Goal: Find specific page/section: Find specific page/section

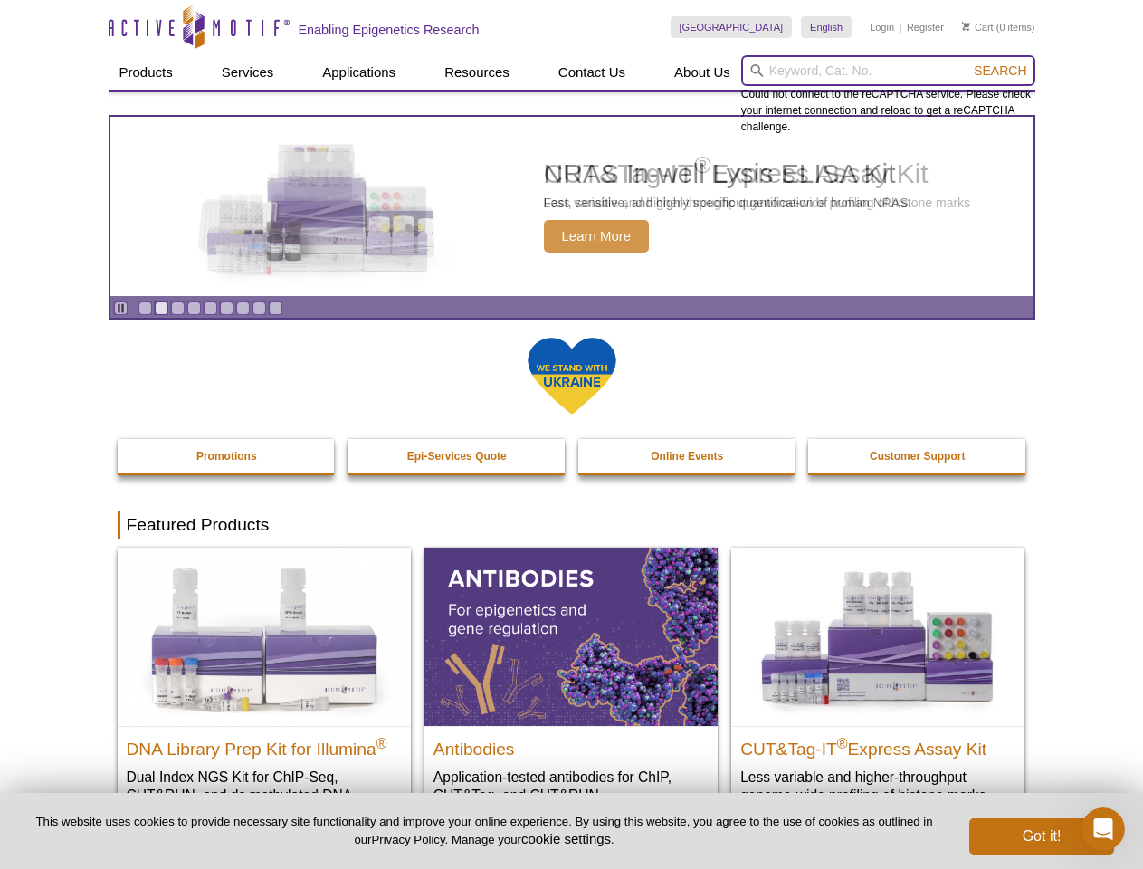
click at [888, 71] on input "search" at bounding box center [888, 70] width 294 height 31
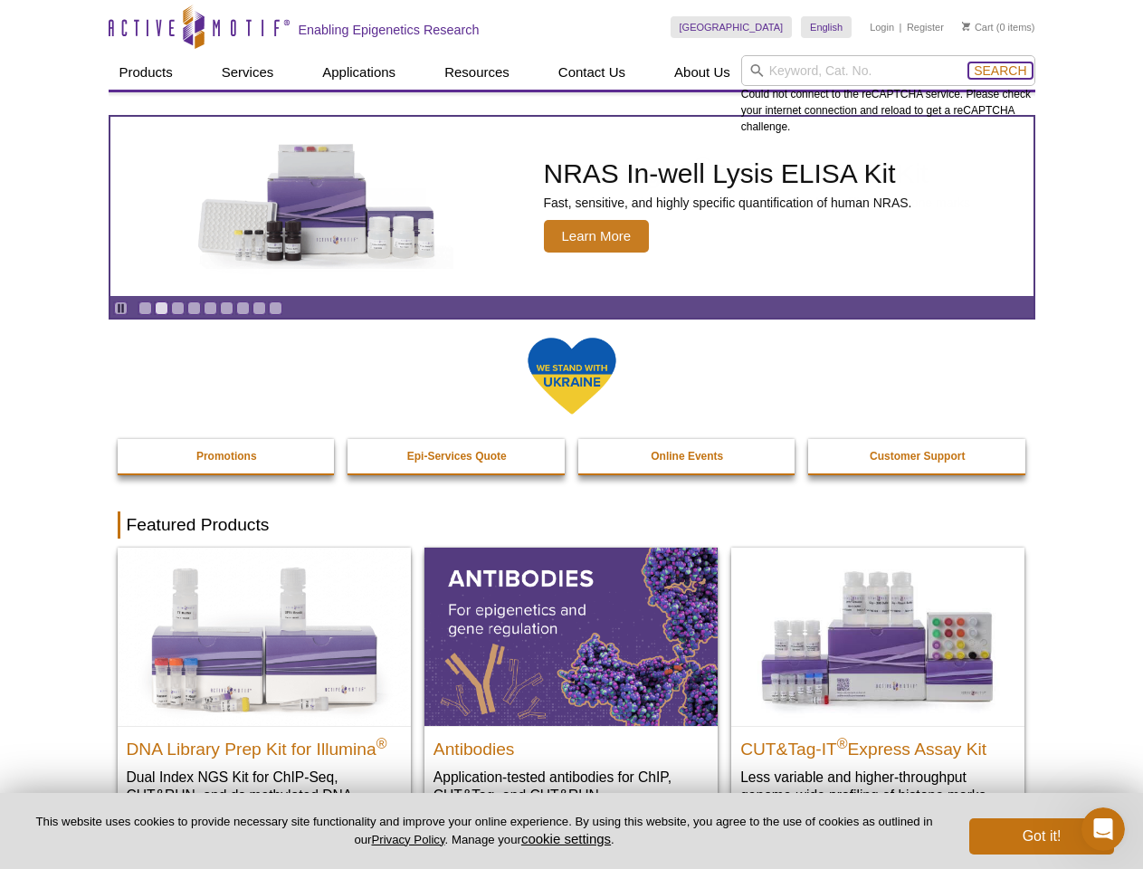
click at [1000, 71] on span "Search" at bounding box center [1000, 70] width 53 height 14
click at [120, 308] on icon "Pause" at bounding box center [121, 308] width 12 height 12
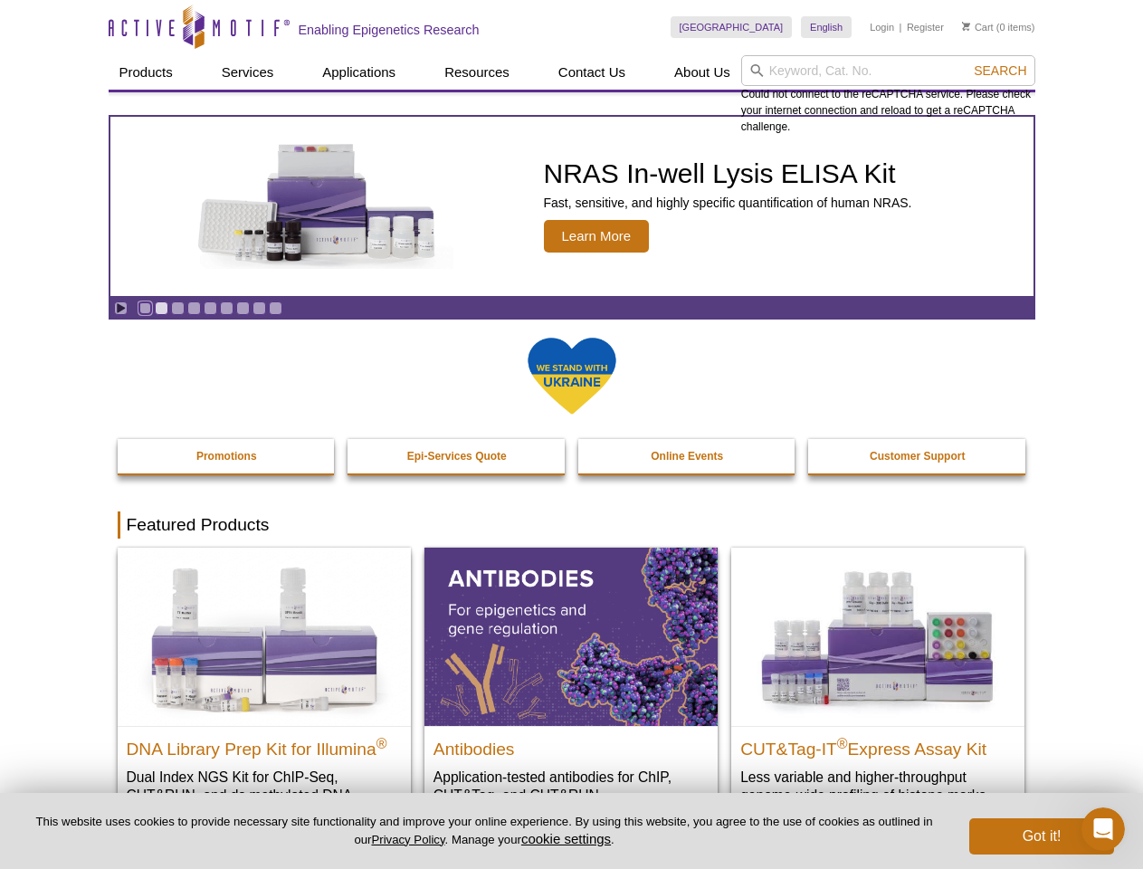
click at [145, 308] on link "Go to slide 1" at bounding box center [146, 308] width 14 height 14
click at [161, 308] on link "Go to slide 2" at bounding box center [162, 308] width 14 height 14
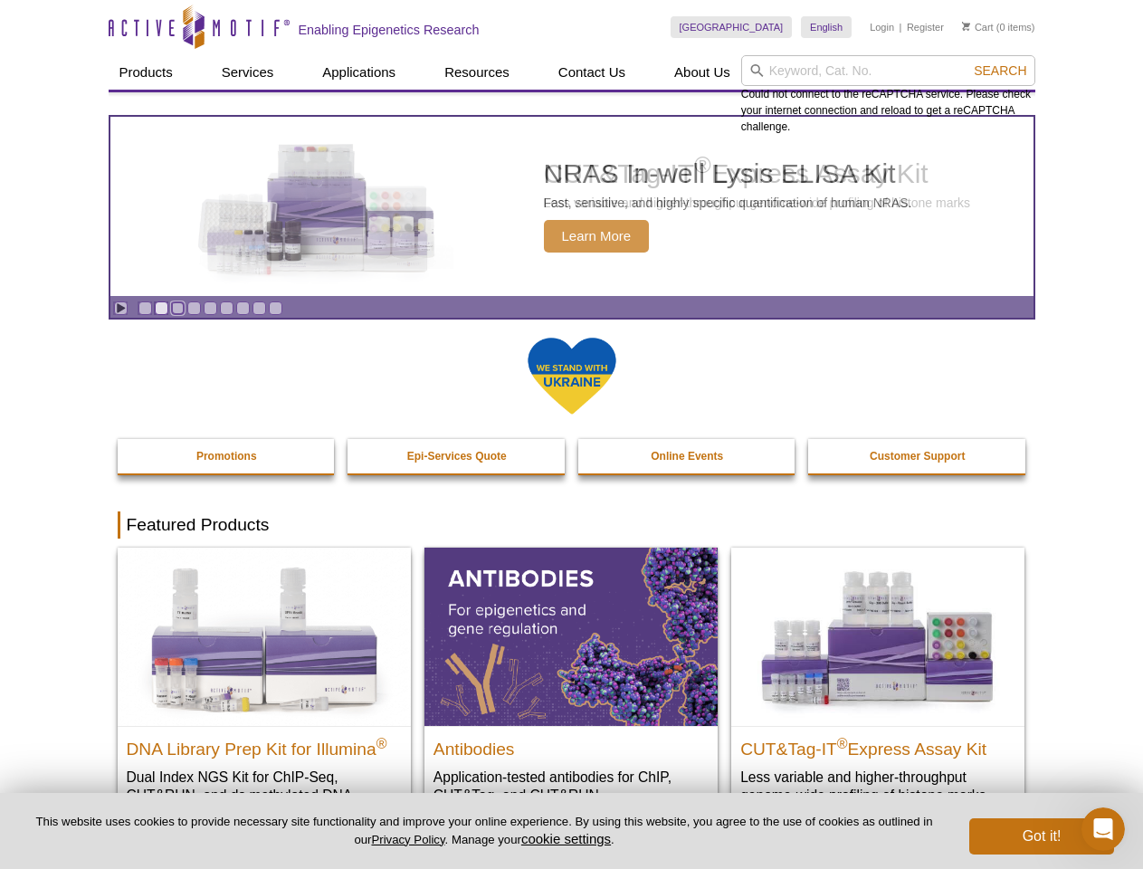
click at [177, 308] on link "Go to slide 3" at bounding box center [178, 308] width 14 height 14
click at [194, 308] on link "Go to slide 4" at bounding box center [194, 308] width 14 height 14
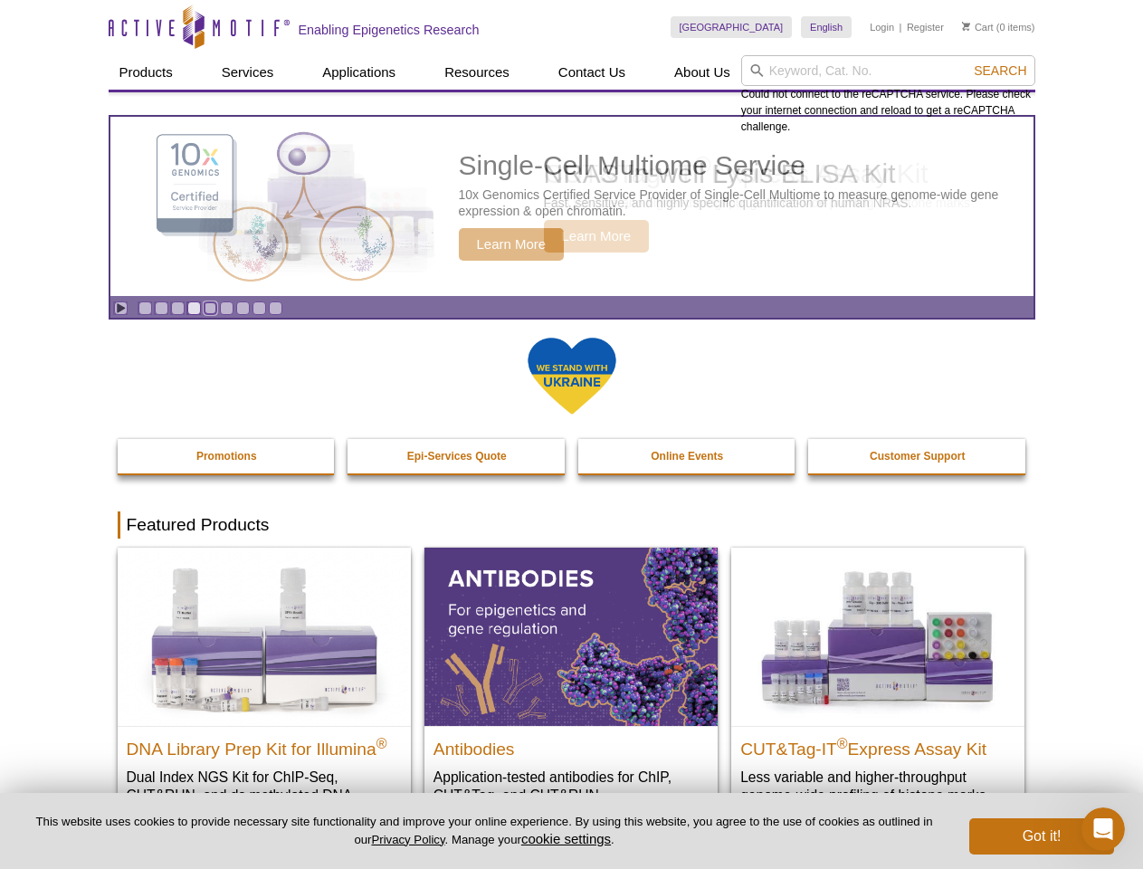
click at [210, 308] on link "Go to slide 5" at bounding box center [211, 308] width 14 height 14
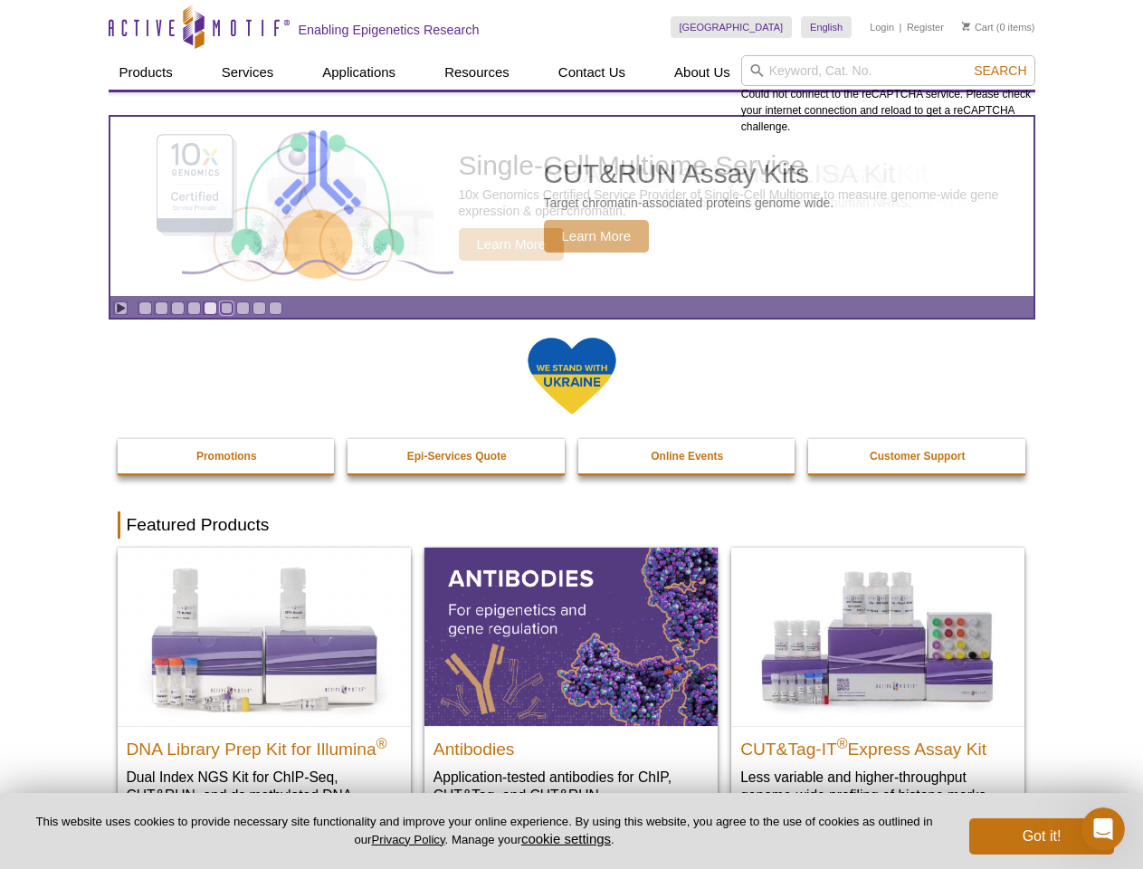
click at [226, 308] on link "Go to slide 6" at bounding box center [227, 308] width 14 height 14
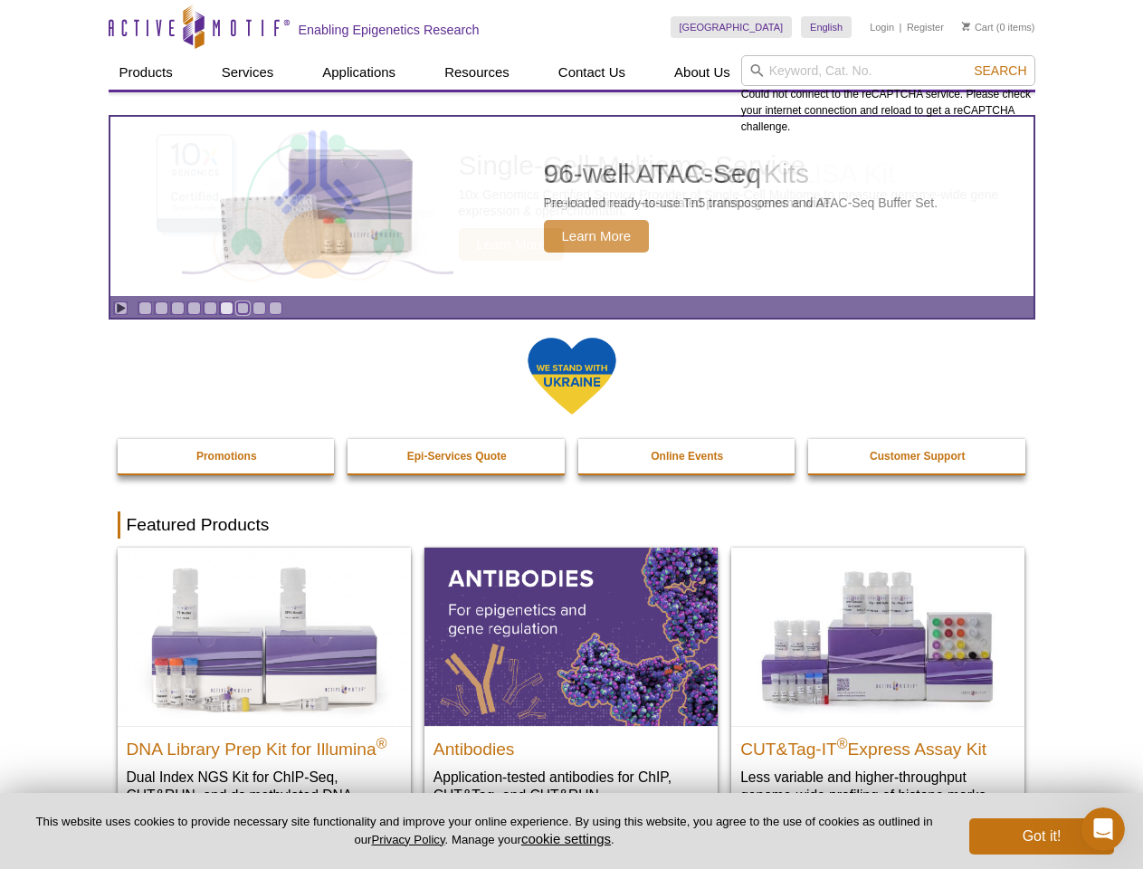
click at [243, 308] on link "Go to slide 7" at bounding box center [243, 308] width 14 height 14
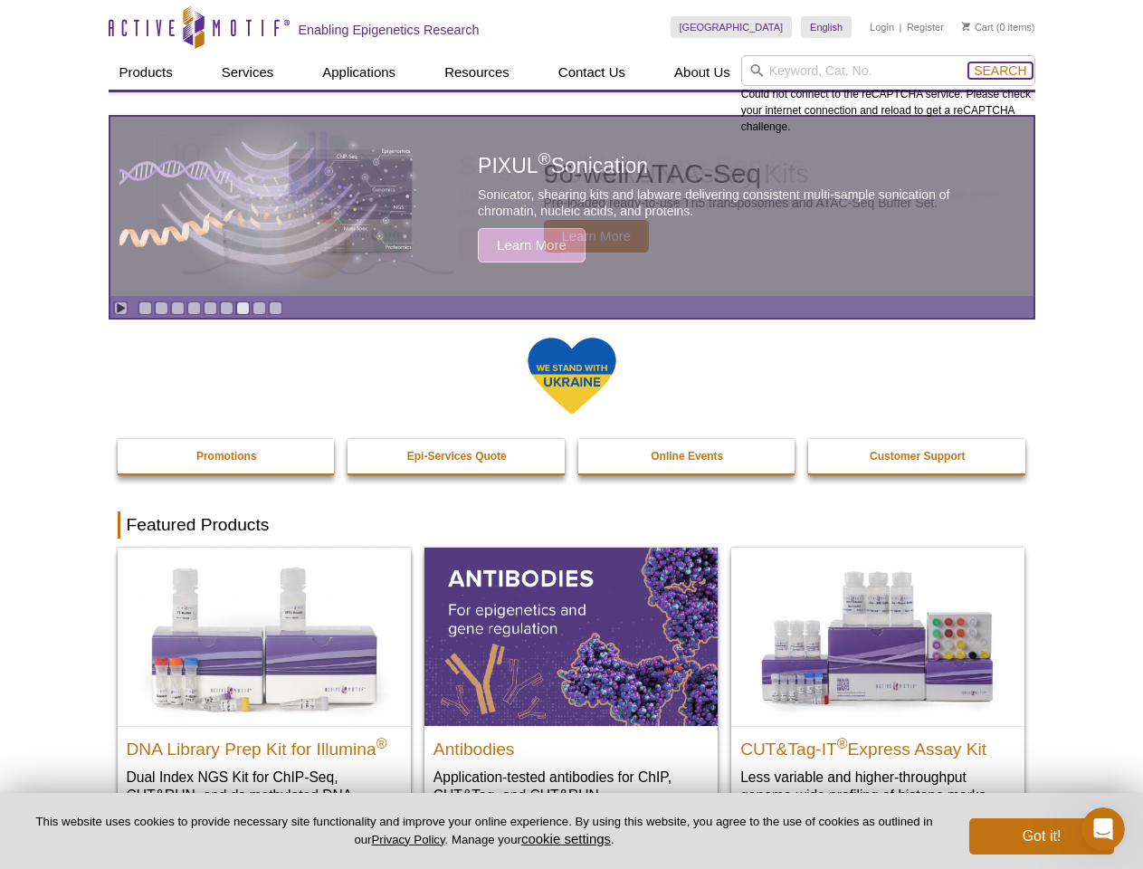
click at [1000, 71] on span "Search" at bounding box center [1000, 70] width 53 height 14
